Goal: Task Accomplishment & Management: Use online tool/utility

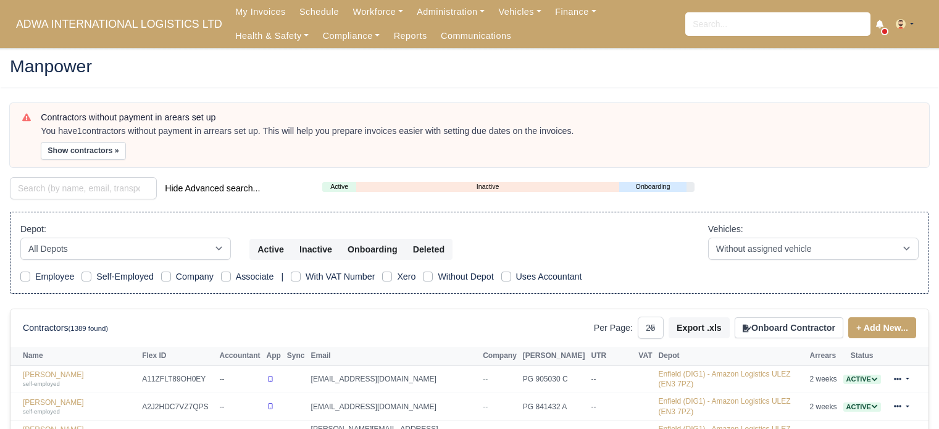
select select "25"
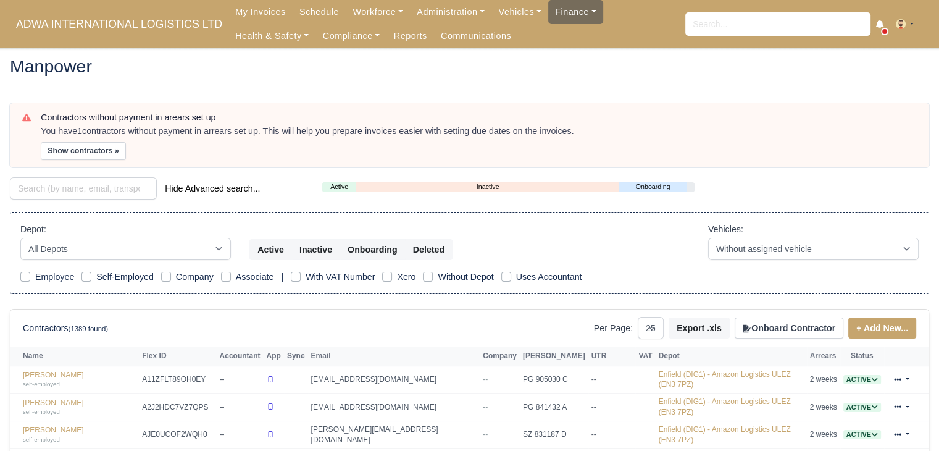
click at [548, 14] on link "Finance" at bounding box center [575, 12] width 55 height 24
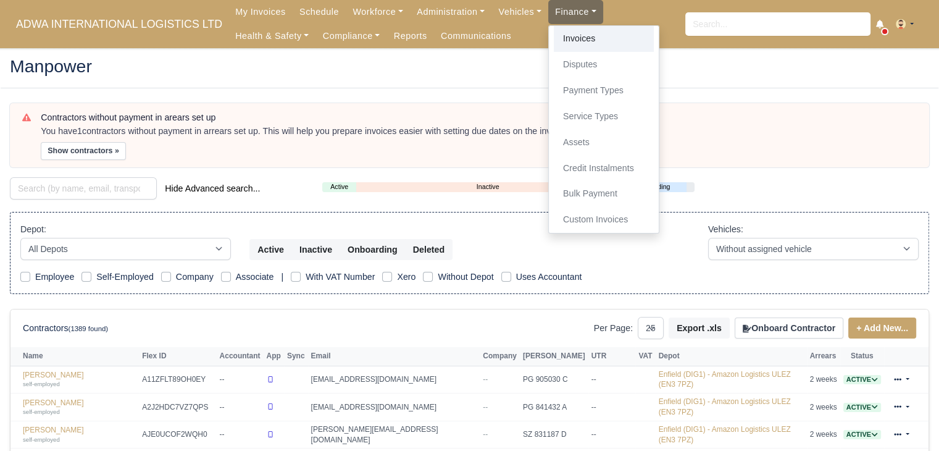
click at [554, 34] on link "Invoices" at bounding box center [604, 39] width 100 height 26
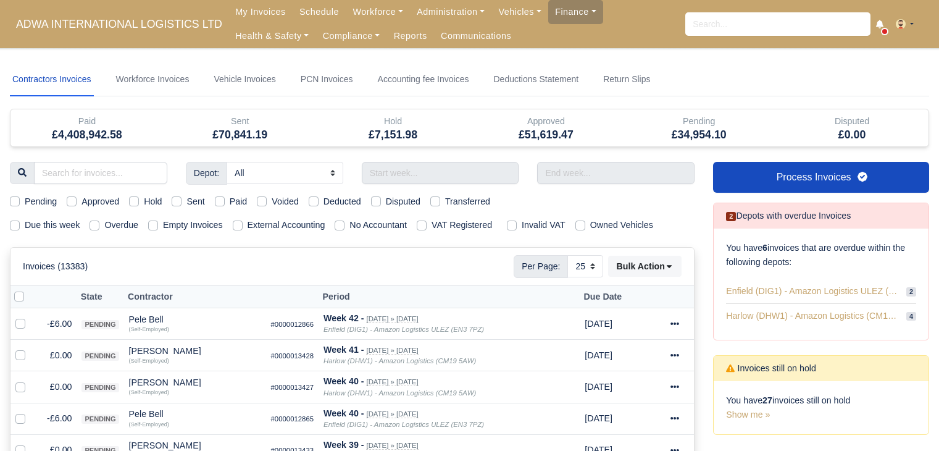
select select "25"
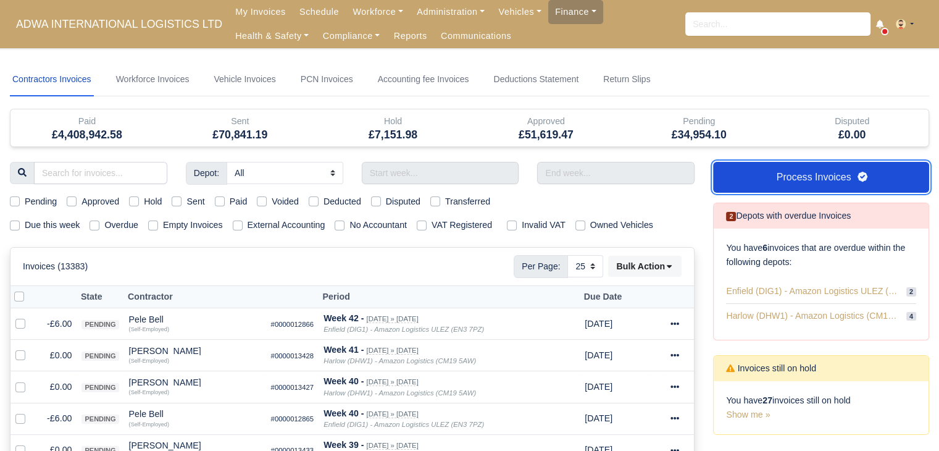
click at [787, 169] on link "Process Invoices" at bounding box center [821, 177] width 216 height 31
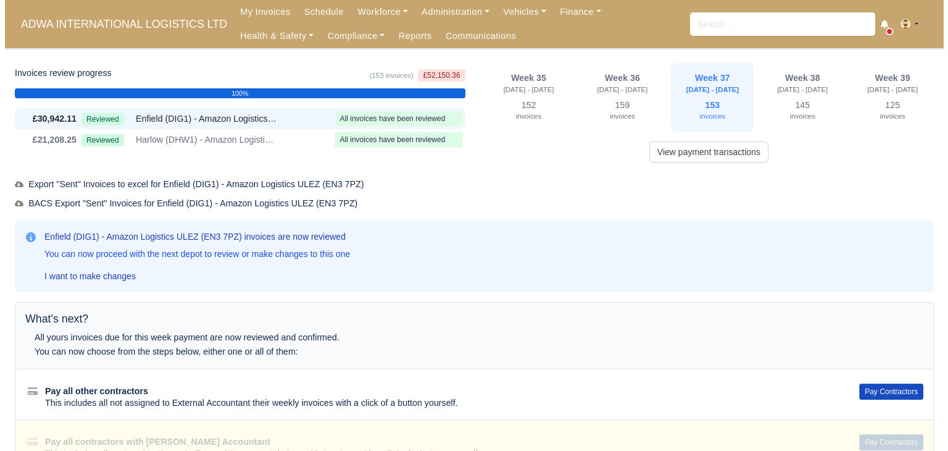
scroll to position [52, 0]
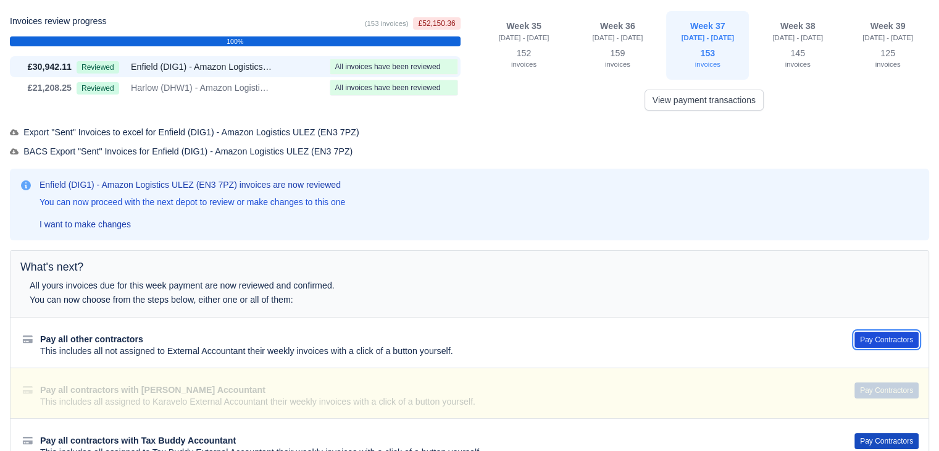
click at [889, 341] on button "Pay Contractors" at bounding box center [886, 339] width 64 height 16
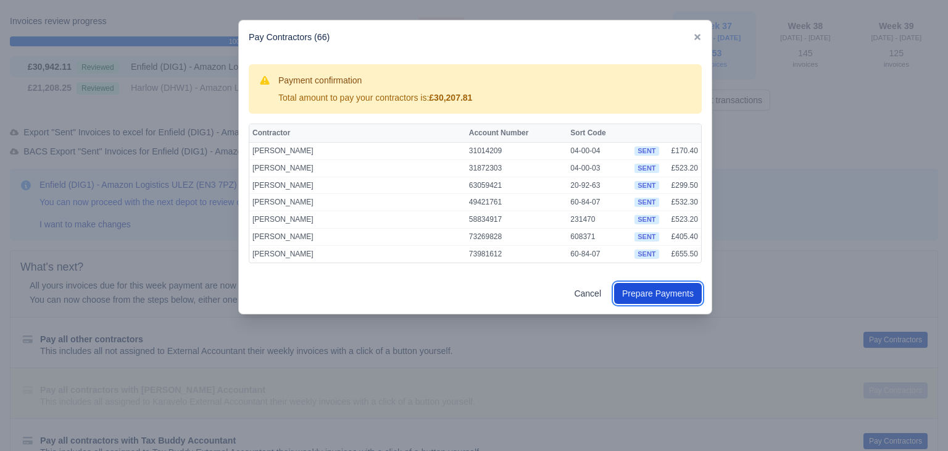
click at [649, 289] on button "Prepare Payments" at bounding box center [658, 293] width 88 height 21
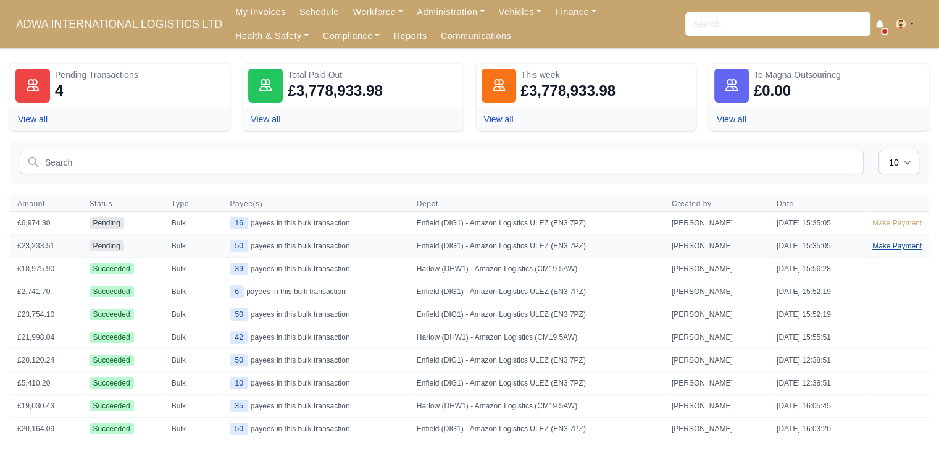
click at [886, 250] on link "Make Payment" at bounding box center [897, 246] width 64 height 22
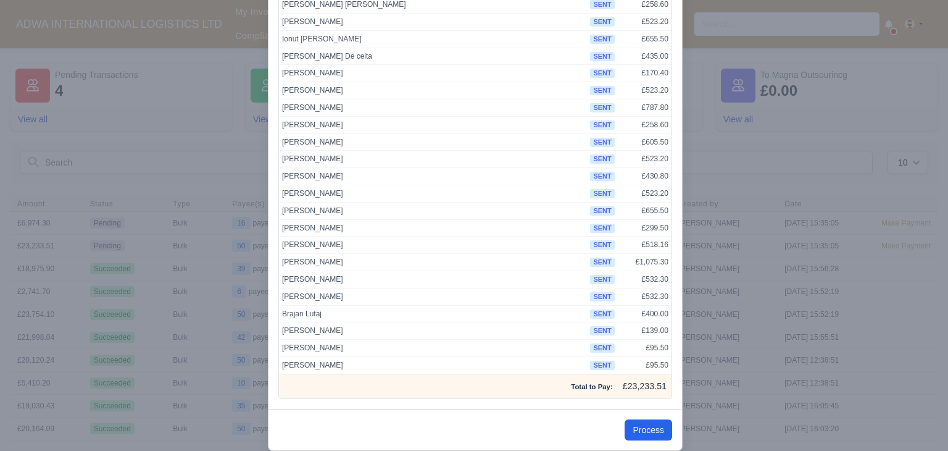
scroll to position [639, 0]
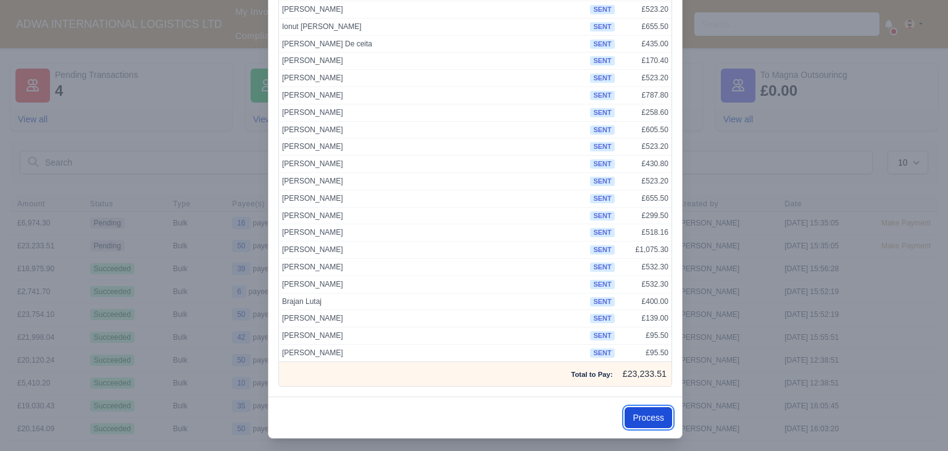
click at [639, 412] on button "Process" at bounding box center [649, 417] width 48 height 21
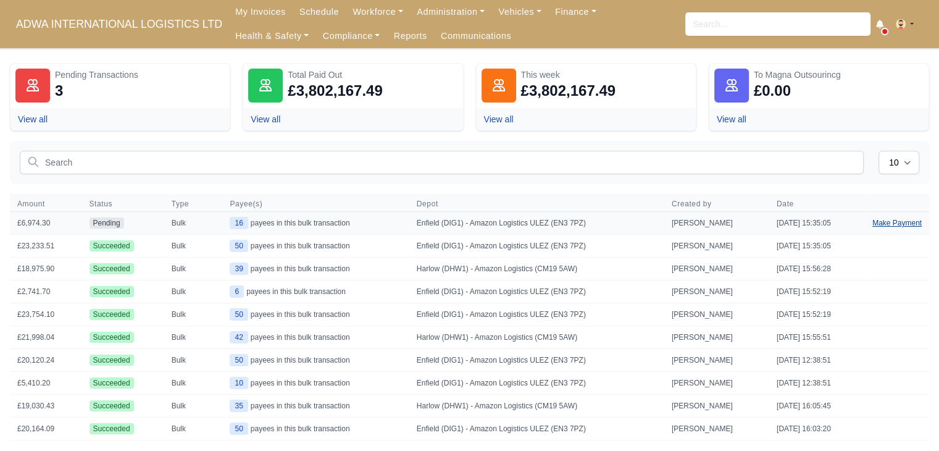
click at [883, 228] on link "Make Payment" at bounding box center [897, 223] width 64 height 22
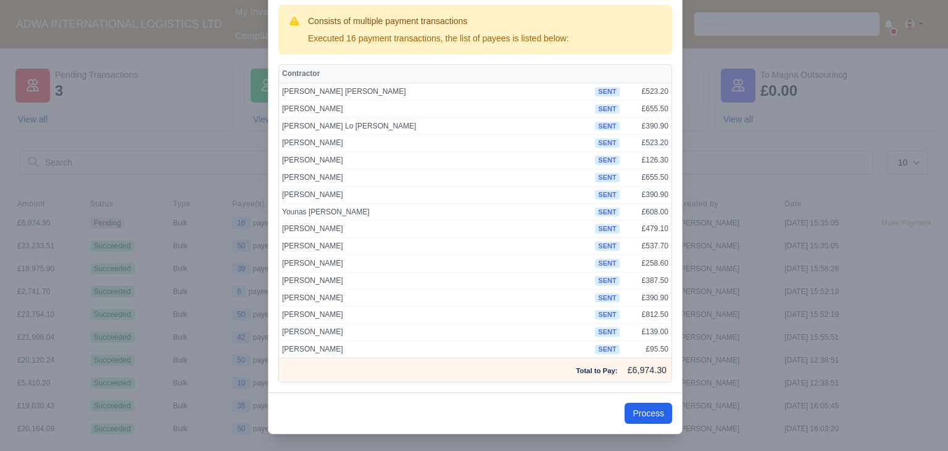
scroll to position [59, 0]
click at [660, 419] on button "Process" at bounding box center [649, 413] width 48 height 21
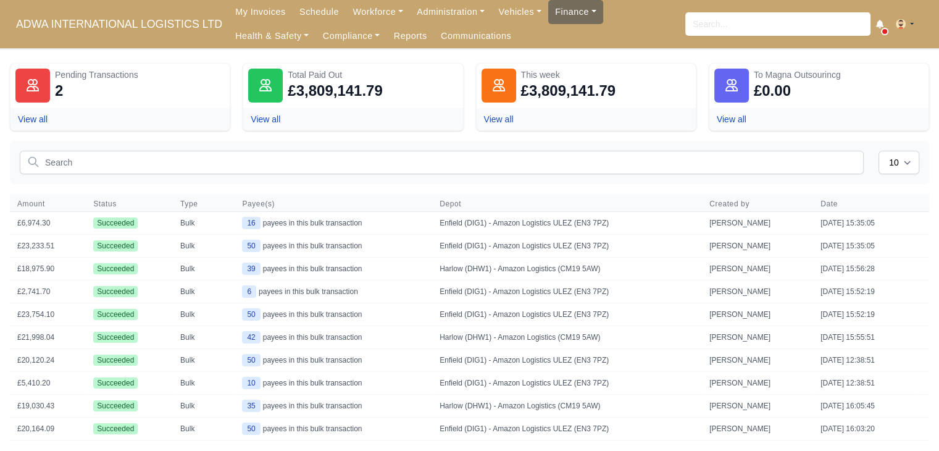
click at [548, 12] on link "Finance" at bounding box center [575, 12] width 55 height 24
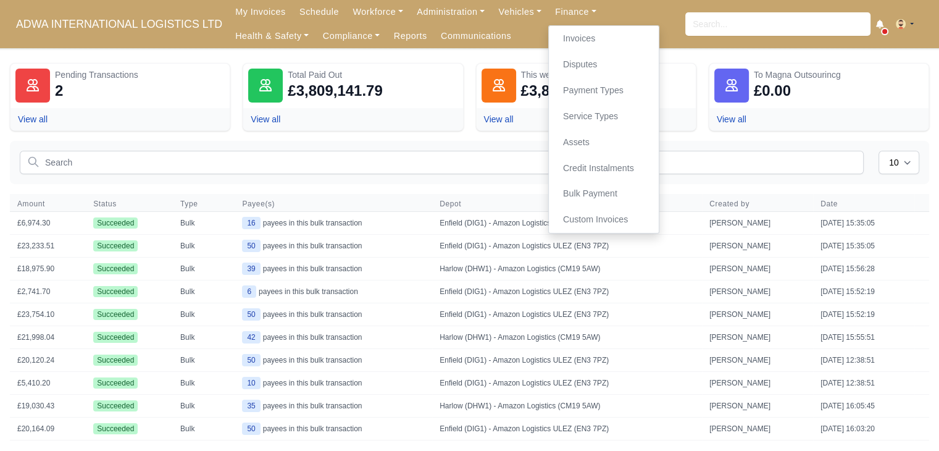
click at [409, 138] on div "Pending Transactions 2 View all Total Paid Out £3,809,141.79 View all This week…" at bounding box center [469, 273] width 919 height 420
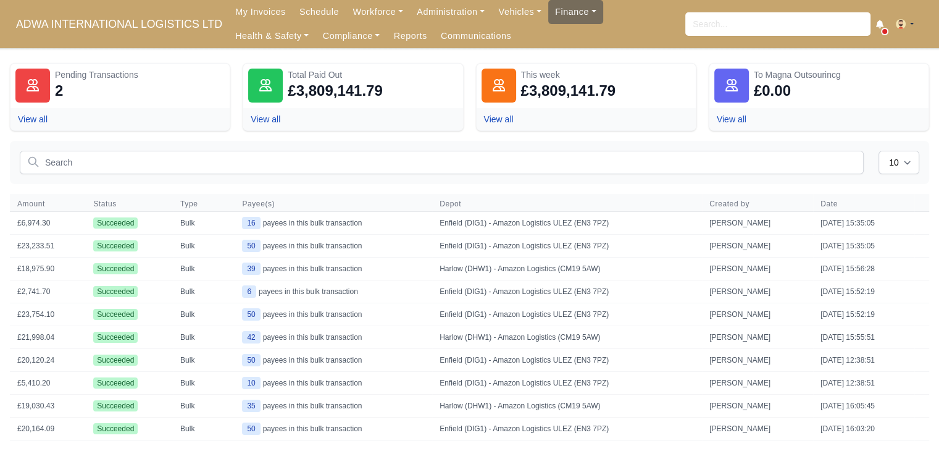
click at [548, 6] on link "Finance" at bounding box center [575, 12] width 55 height 24
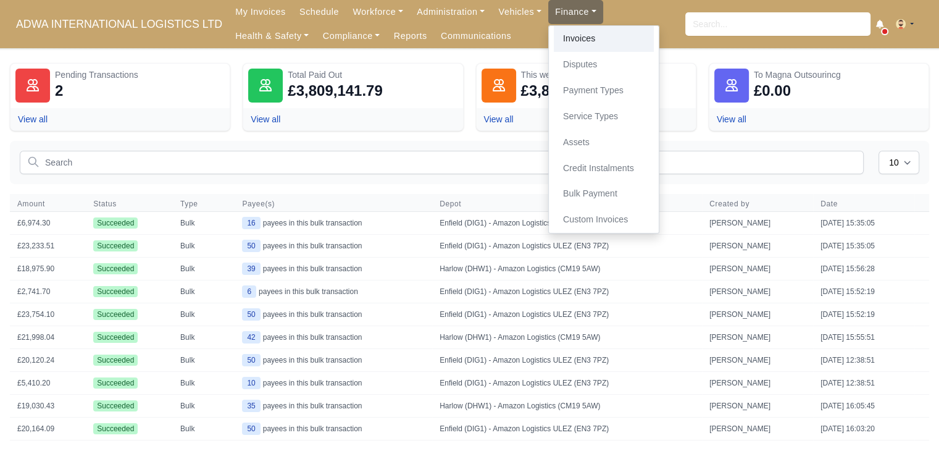
click at [554, 35] on link "Invoices" at bounding box center [604, 39] width 100 height 26
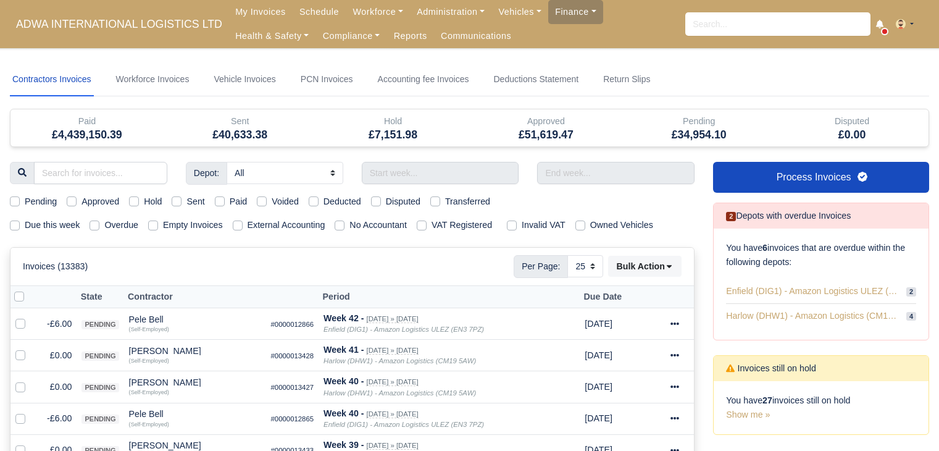
select select "25"
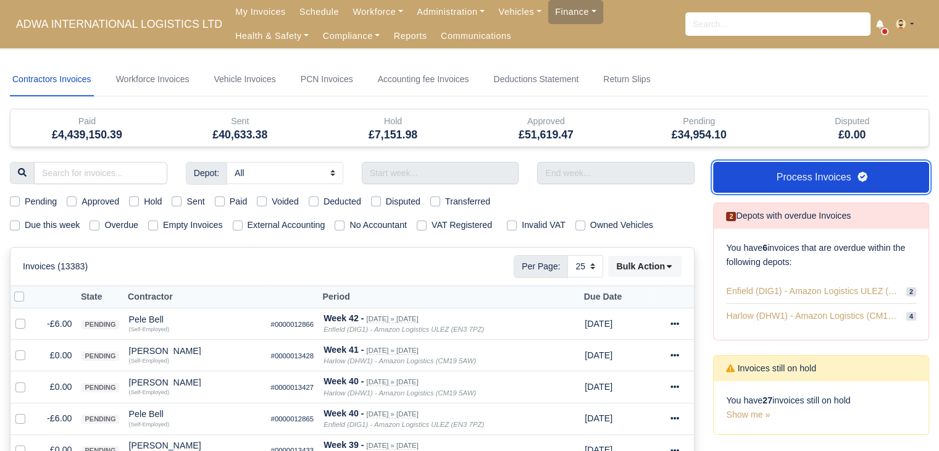
click at [795, 173] on link "Process Invoices" at bounding box center [821, 177] width 216 height 31
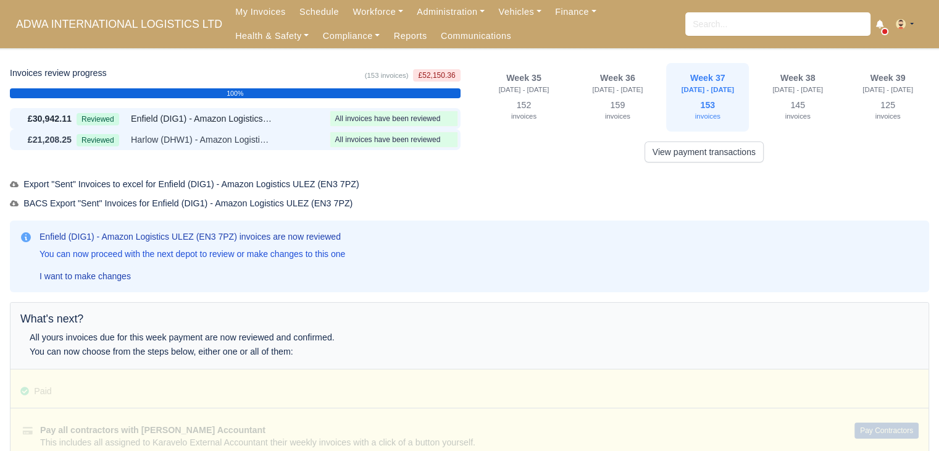
click at [315, 149] on div "£21,208.25 Reviewed Harlow (DHW1) - Amazon Logistics (CM19 5AW) All invoices ha…" at bounding box center [235, 139] width 451 height 21
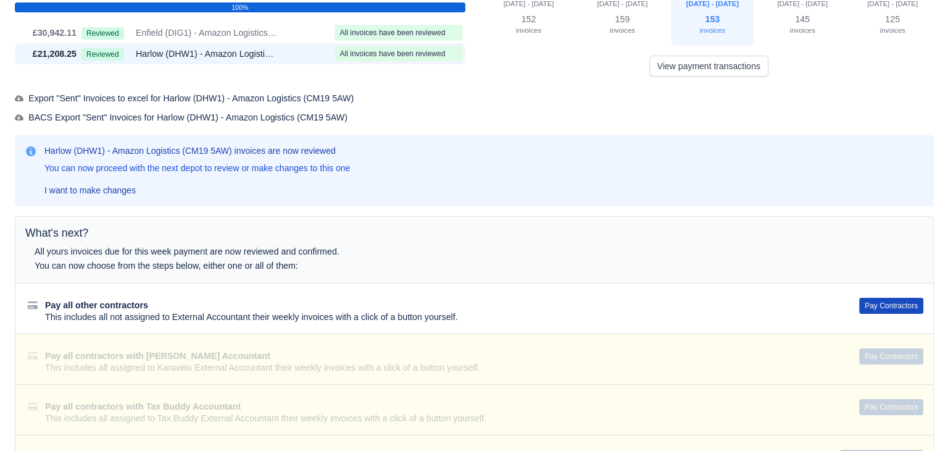
scroll to position [88, 0]
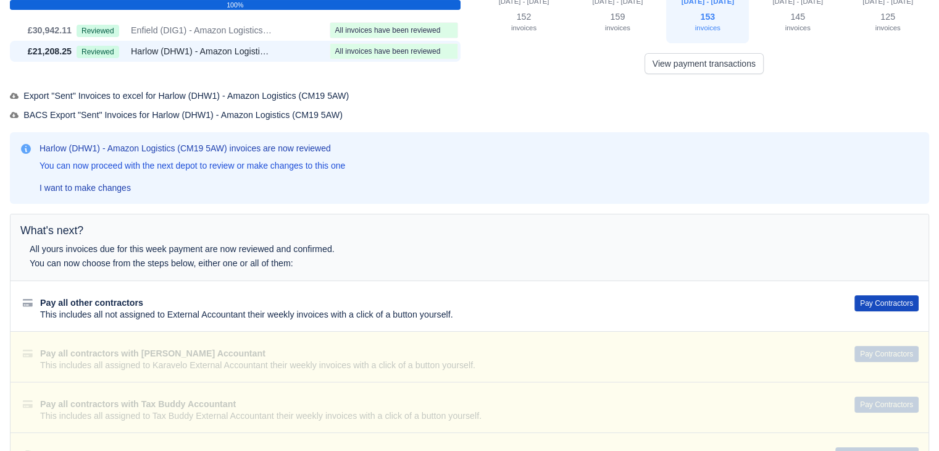
click at [886, 293] on div "Pay all other contractors This includes all not assigned to External Accountant…" at bounding box center [469, 305] width 918 height 51
click at [884, 302] on button "Pay Contractors" at bounding box center [886, 303] width 64 height 16
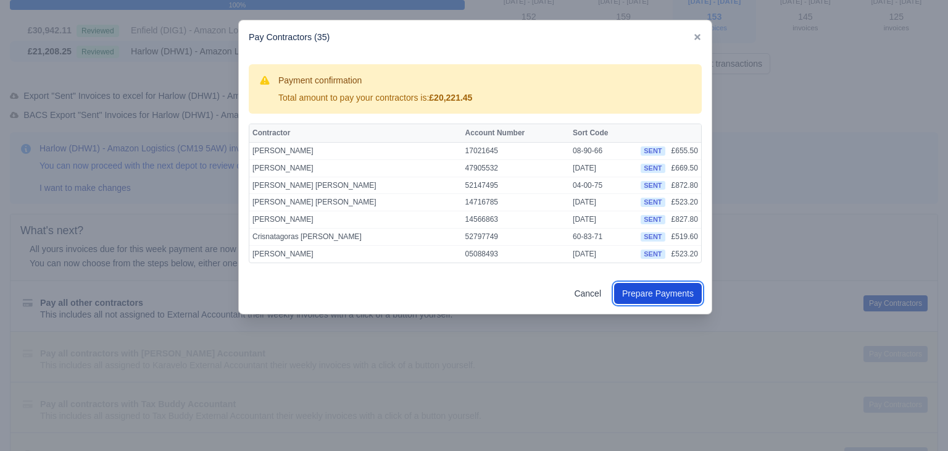
click at [677, 294] on button "Prepare Payments" at bounding box center [658, 293] width 88 height 21
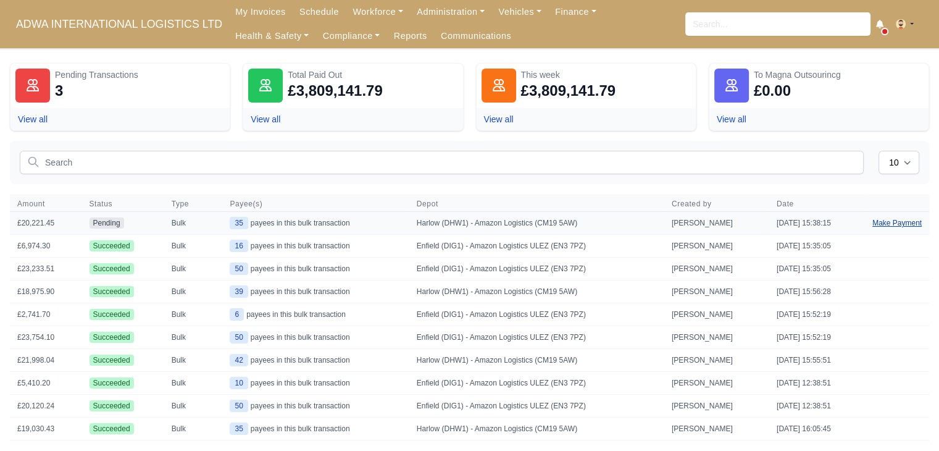
click at [886, 222] on link "Make Payment" at bounding box center [897, 223] width 64 height 22
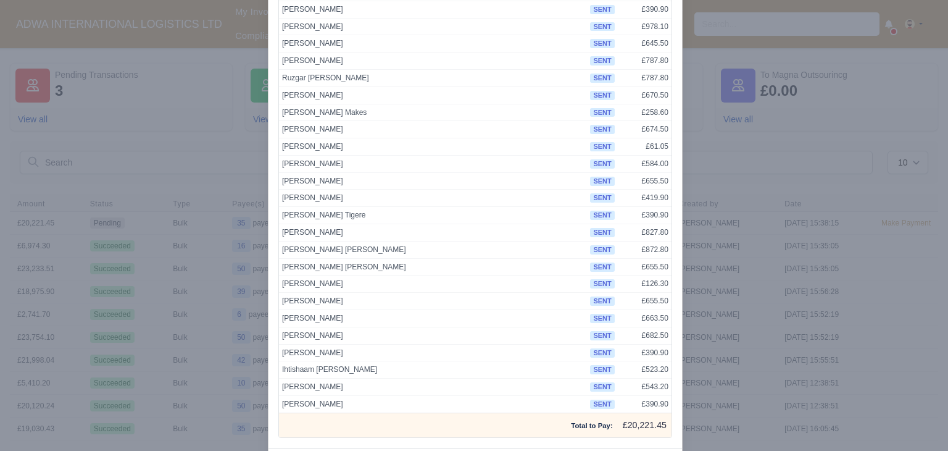
scroll to position [384, 0]
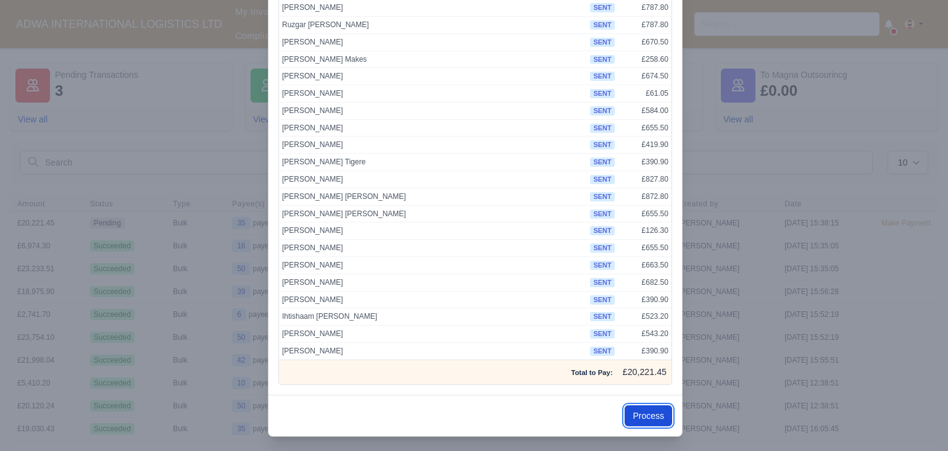
click at [640, 407] on button "Process" at bounding box center [649, 415] width 48 height 21
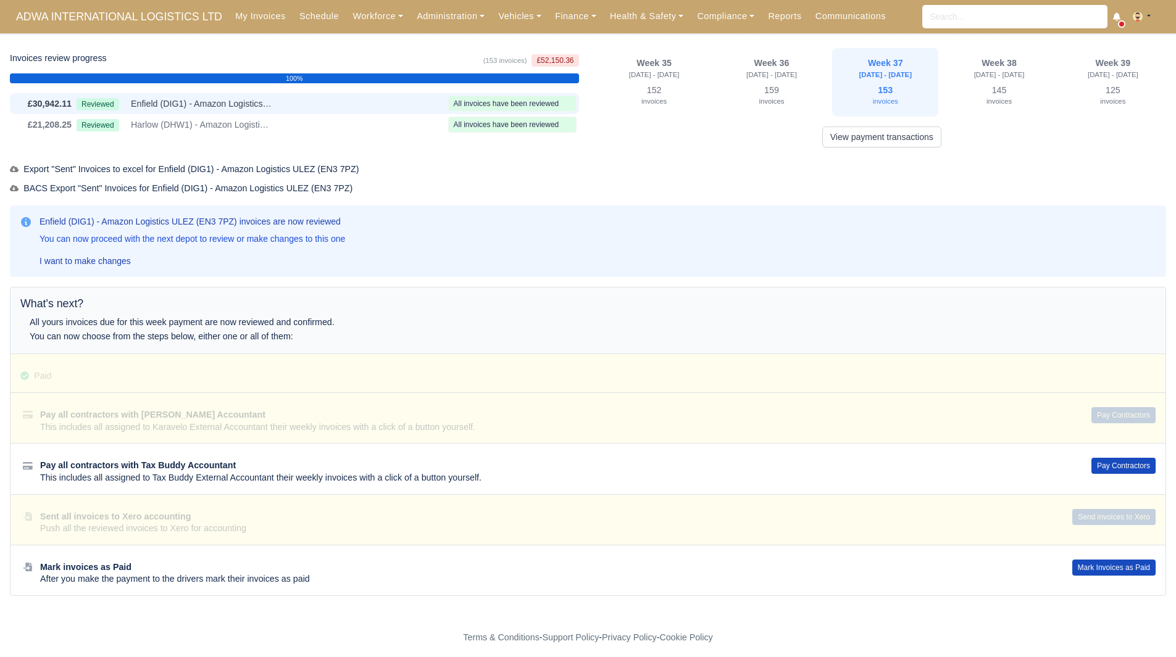
click at [266, 112] on div "£30,942.11 Reviewed Enfield (DIG1) - Amazon Logistics ULEZ (EN3 7PZ) All invoic…" at bounding box center [294, 103] width 569 height 21
click at [268, 119] on span "Harlow (DHW1) - Amazon Logistics (CM19 5AW)" at bounding box center [202, 125] width 142 height 14
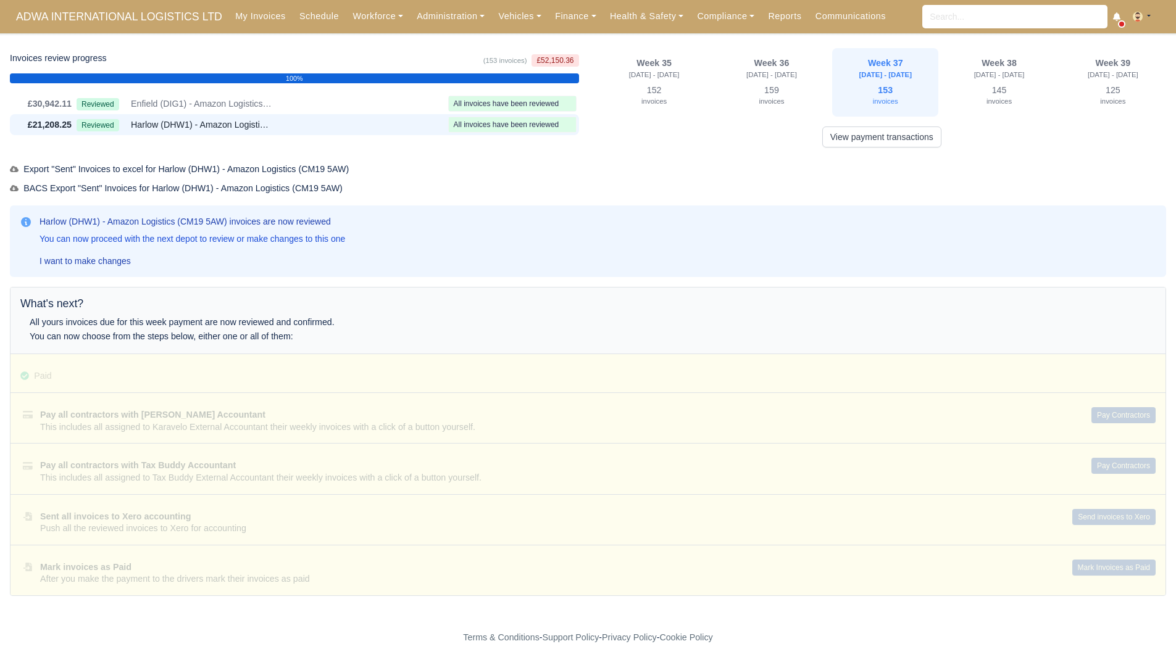
click at [873, 71] on small "[DATE] - [DATE]" at bounding box center [884, 74] width 53 height 7
click at [885, 136] on link "View payment transactions" at bounding box center [881, 137] width 119 height 21
